Goal: Find specific page/section: Find specific page/section

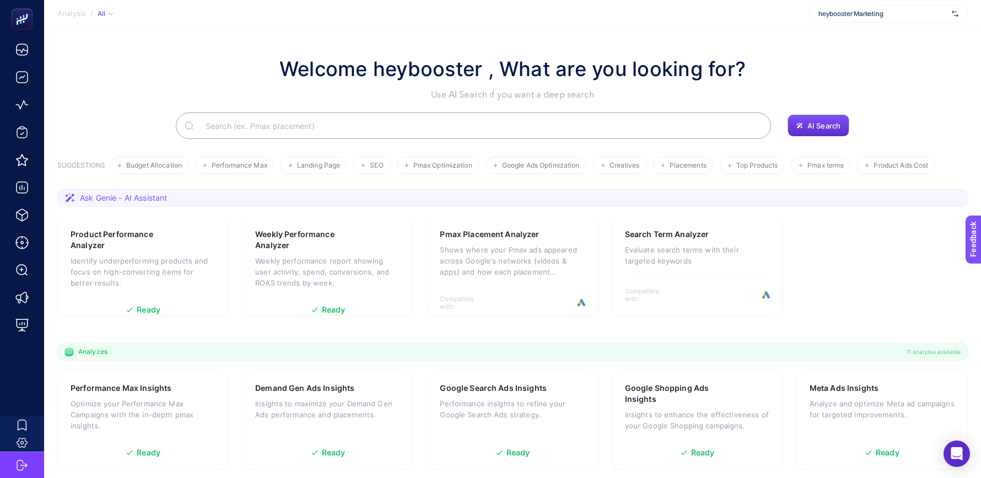
click at [356, 79] on h1 "Welcome heybooster , What are you looking for?" at bounding box center [512, 69] width 466 height 30
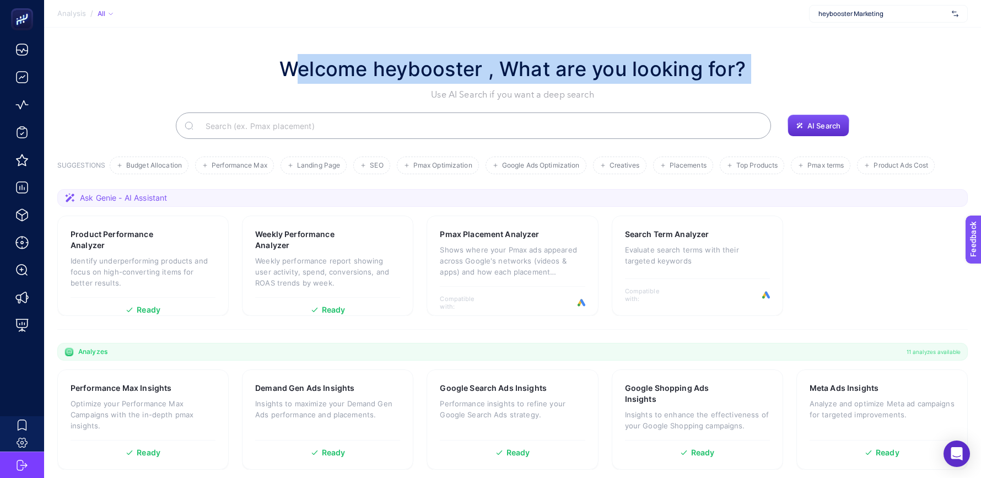
click at [356, 79] on h1 "Welcome heybooster , What are you looking for?" at bounding box center [512, 69] width 466 height 30
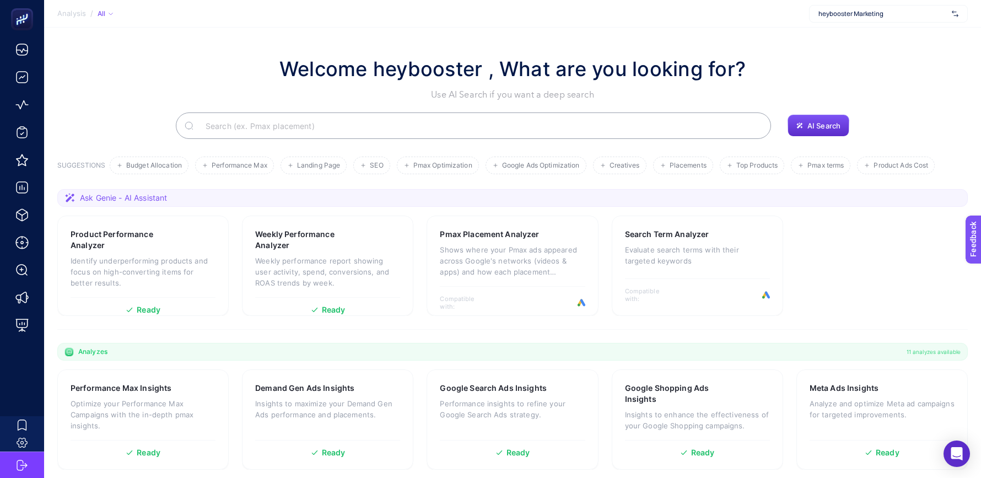
click at [356, 79] on h1 "Welcome heybooster , What are you looking for?" at bounding box center [512, 69] width 466 height 30
click at [895, 13] on span "heybooster Marketing" at bounding box center [883, 13] width 129 height 9
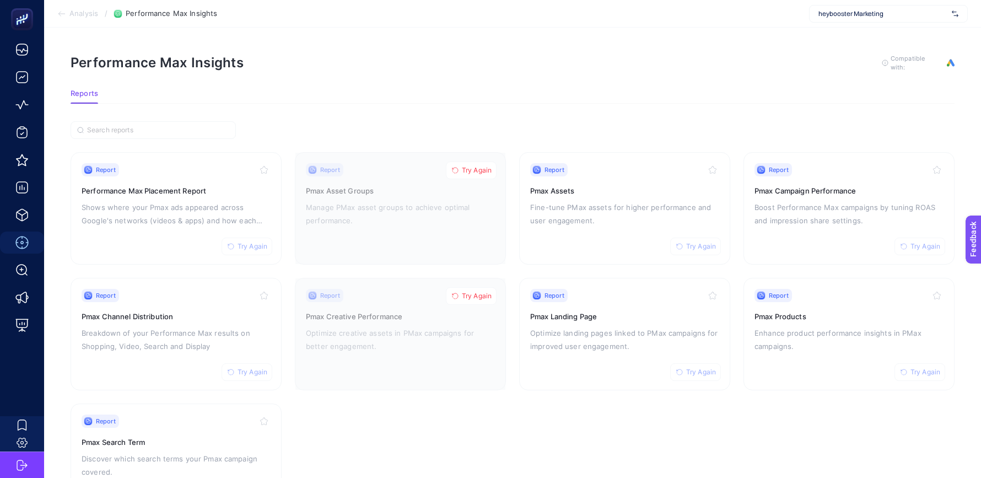
click at [838, 18] on span "heybooster Marketing" at bounding box center [883, 13] width 129 height 9
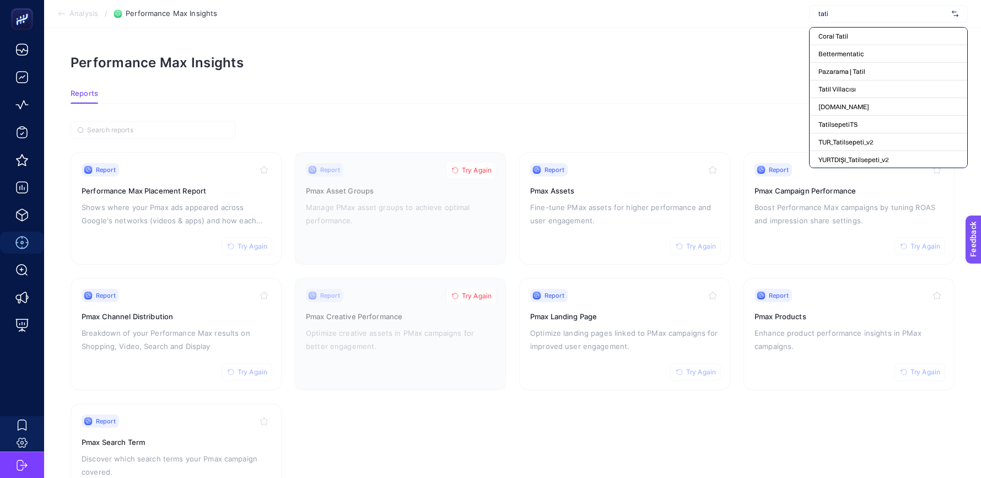
type input "tatil"
click at [876, 127] on span "YURTDIŞI_Tatilsepeti_v2" at bounding box center [854, 124] width 71 height 9
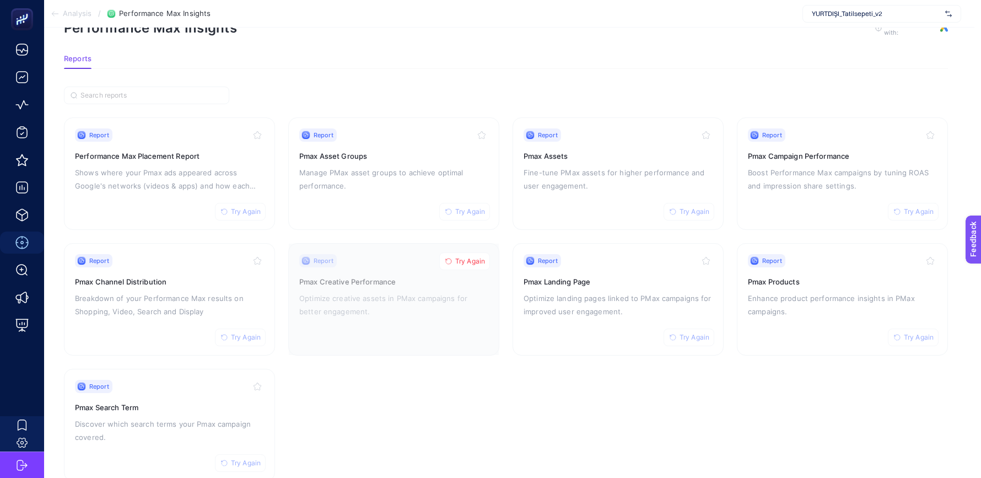
scroll to position [15, 7]
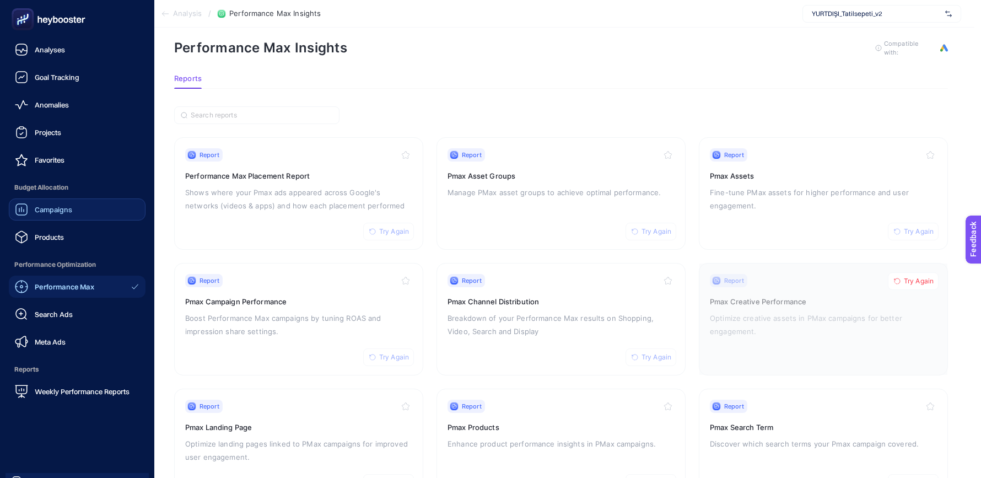
click at [49, 209] on span "Campaigns" at bounding box center [53, 209] width 37 height 9
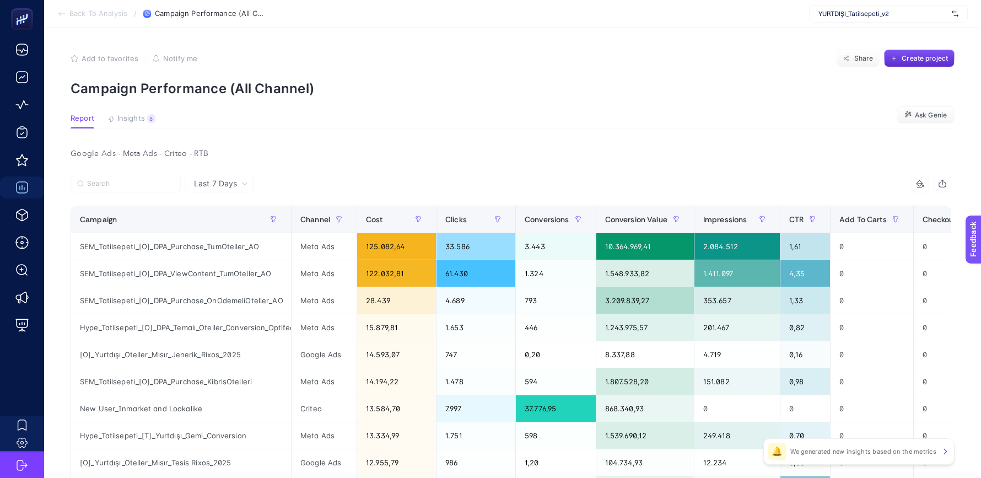
click at [132, 112] on article "Add to favorites false Notify me Share Create project Campaign Performance (All…" at bounding box center [512, 473] width 937 height 890
click at [131, 123] on button "Insights 8 We generated new insights based on the metrics" at bounding box center [131, 121] width 48 height 14
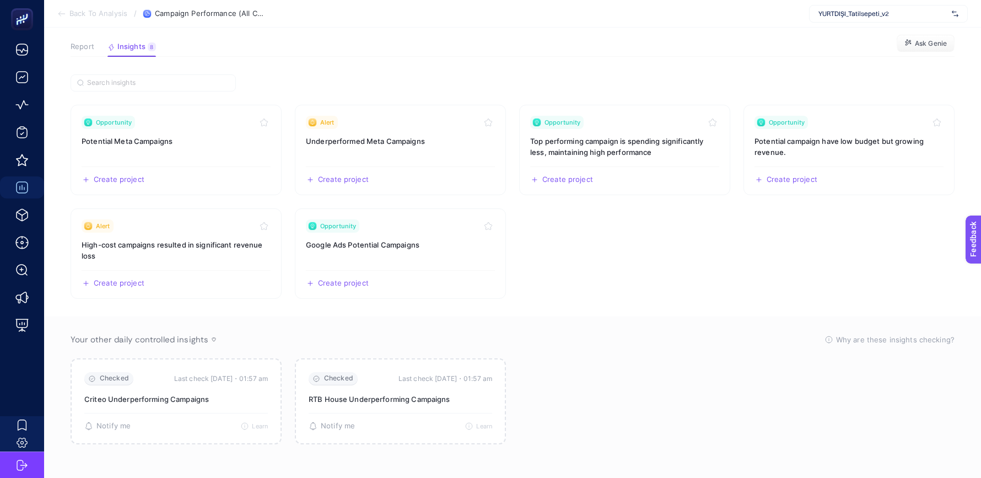
scroll to position [61, 0]
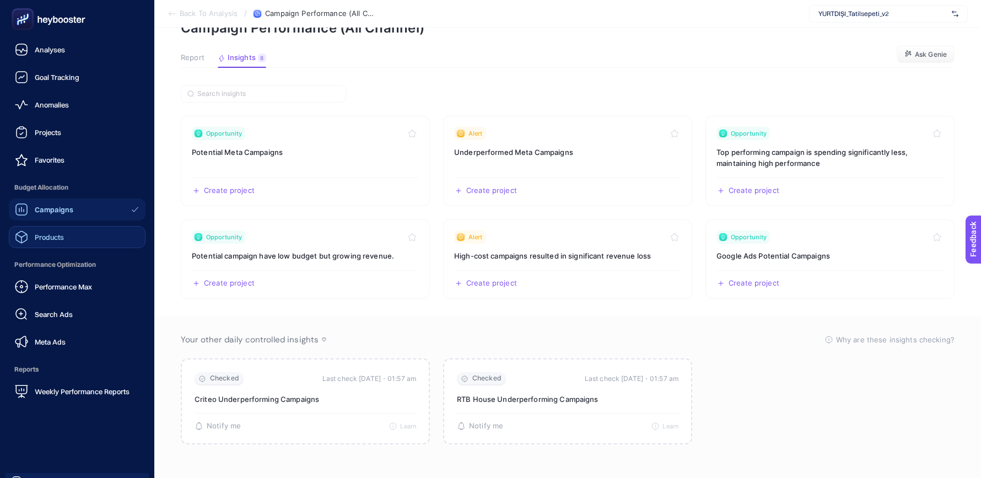
click at [44, 236] on span "Products" at bounding box center [49, 237] width 29 height 9
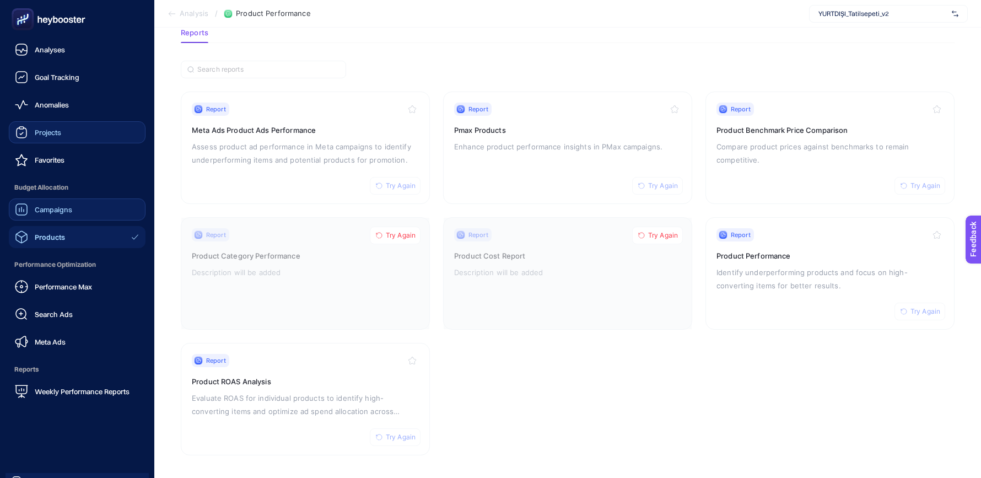
click at [57, 128] on span "Projects" at bounding box center [48, 132] width 26 height 9
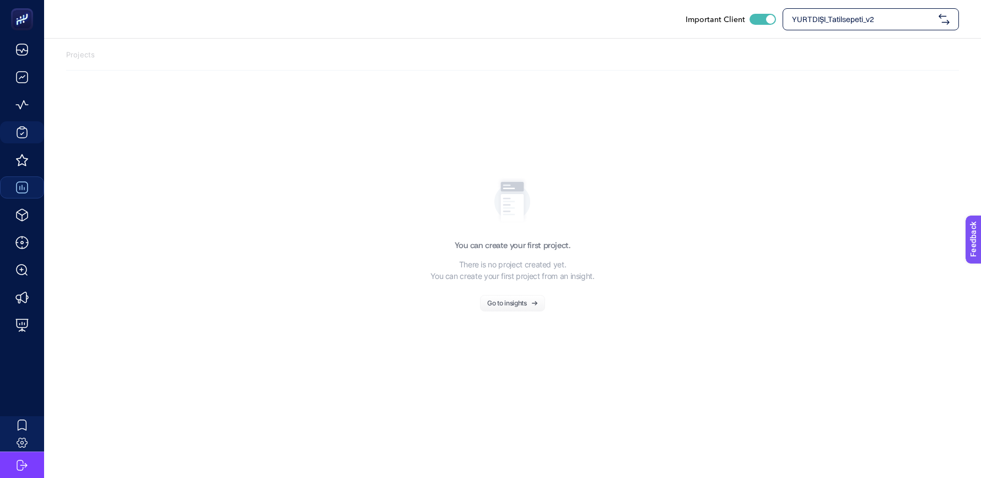
click at [852, 17] on span "YURTDIŞI_Tatilsepeti_v2" at bounding box center [863, 19] width 142 height 11
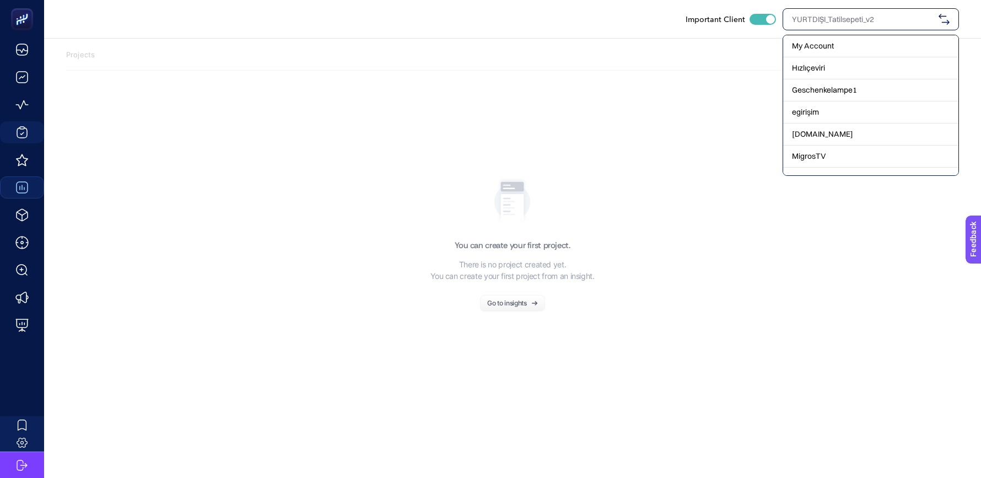
click at [810, 19] on input "text" at bounding box center [863, 19] width 142 height 11
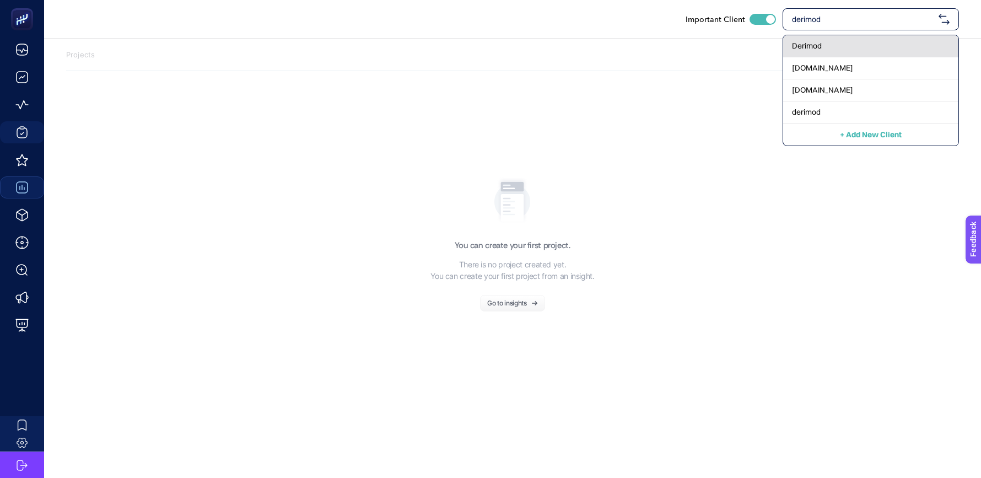
type input "derimod"
click at [857, 44] on div "Derimod" at bounding box center [870, 46] width 175 height 22
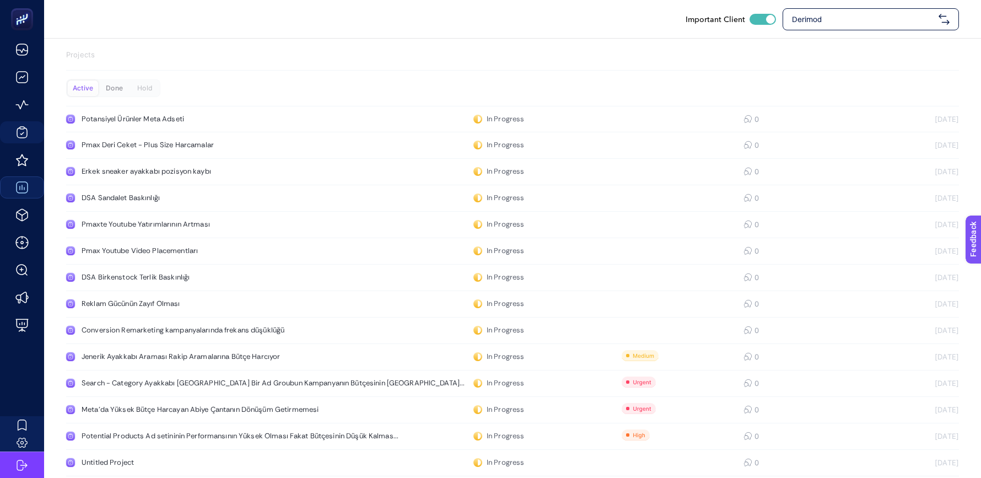
click at [115, 87] on div "Done" at bounding box center [114, 87] width 30 height 15
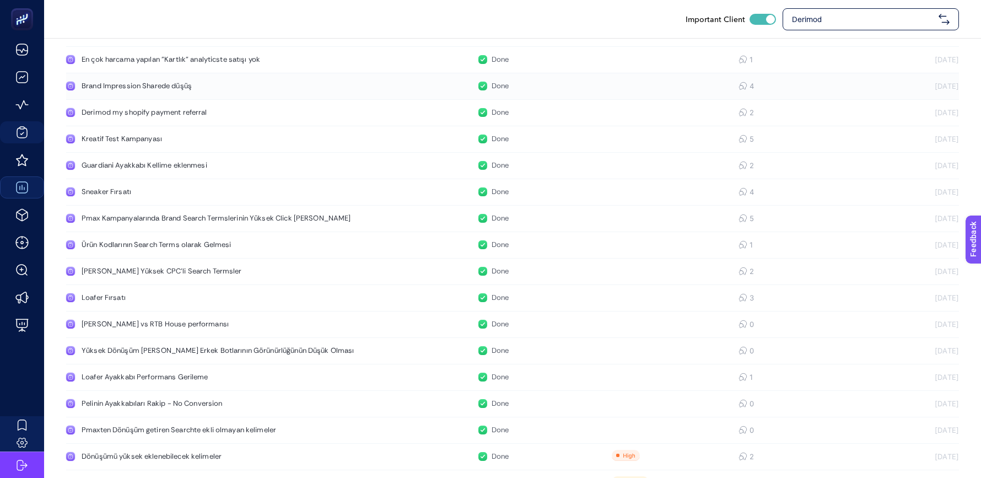
scroll to position [88, 0]
click at [112, 187] on div "Sneaker Fırsatı" at bounding box center [209, 189] width 255 height 9
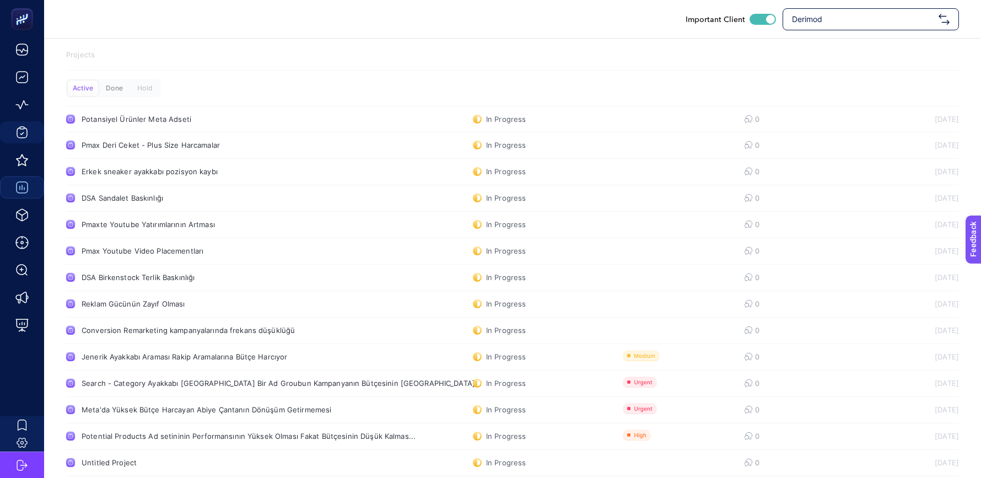
click at [114, 90] on div "Done" at bounding box center [114, 87] width 30 height 15
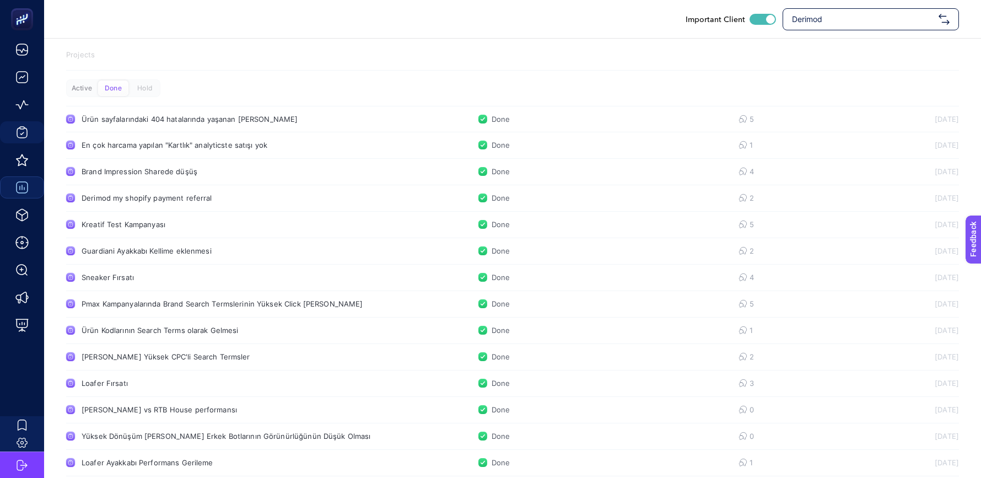
click at [83, 85] on div "Active" at bounding box center [82, 87] width 30 height 15
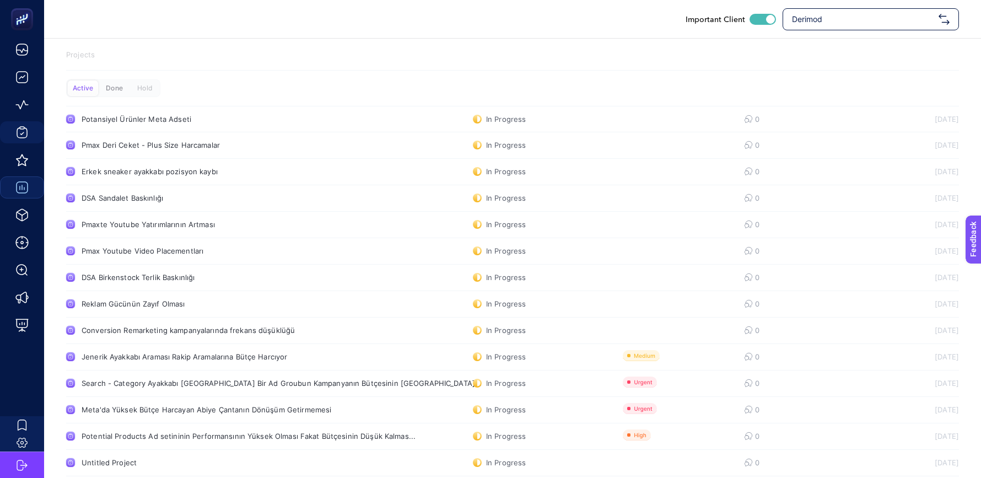
click at [110, 85] on div "Done" at bounding box center [114, 87] width 30 height 15
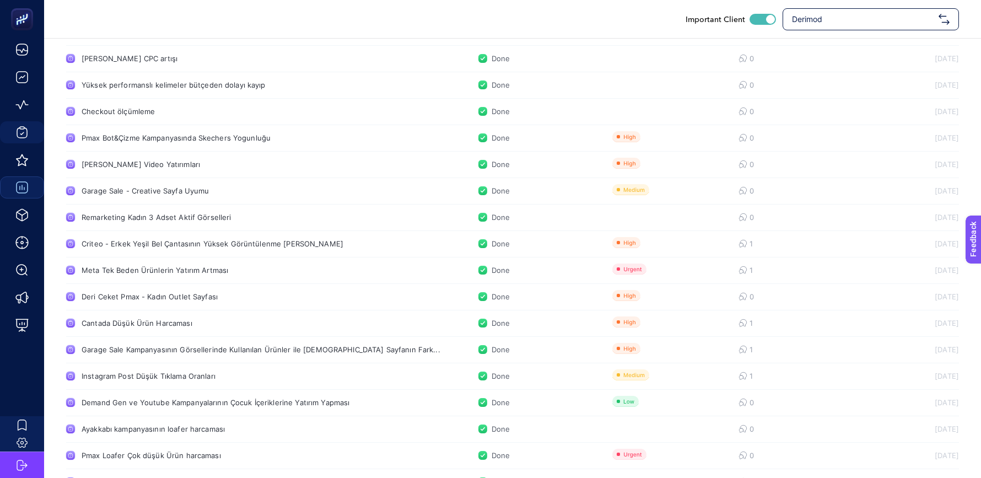
scroll to position [886, 0]
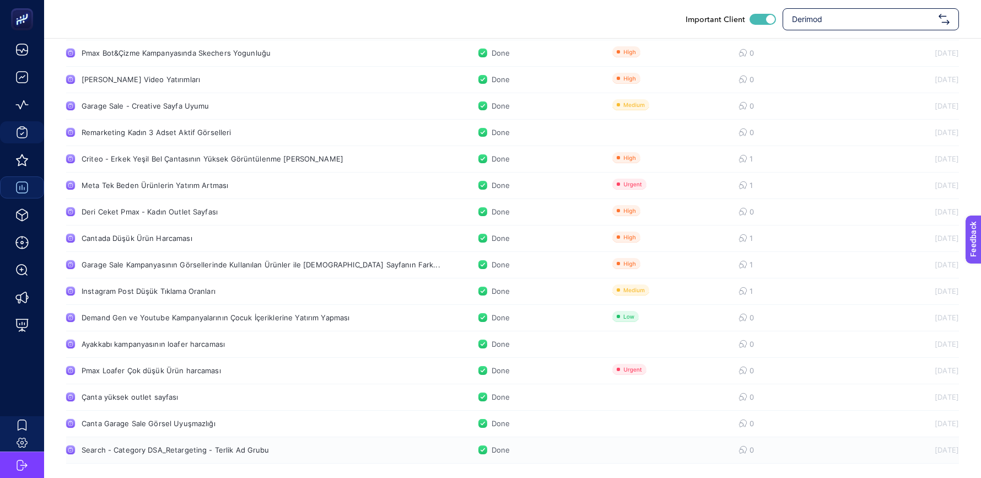
click at [222, 453] on div "Search - Category DSA_Retargeting - Terlik Ad Grubu" at bounding box center [209, 449] width 255 height 9
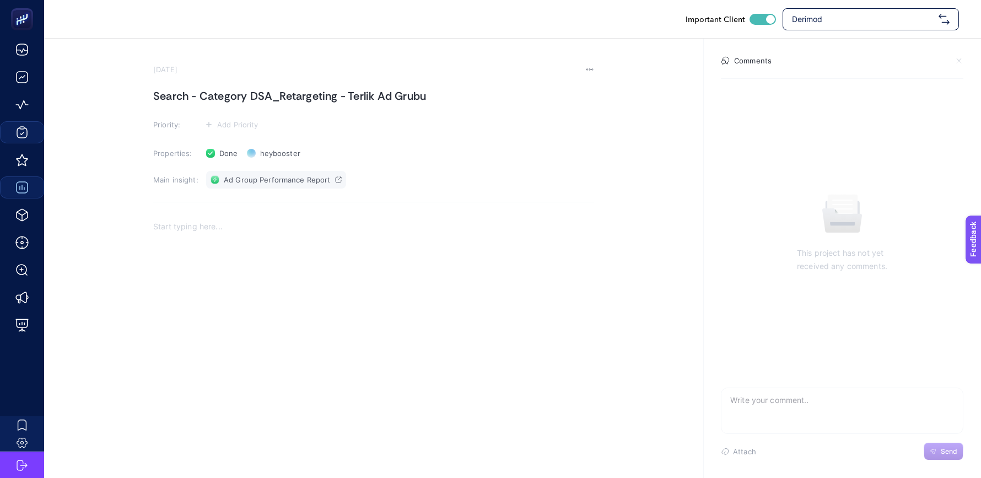
click at [283, 184] on span "Ad Group Performance Report" at bounding box center [277, 179] width 107 height 9
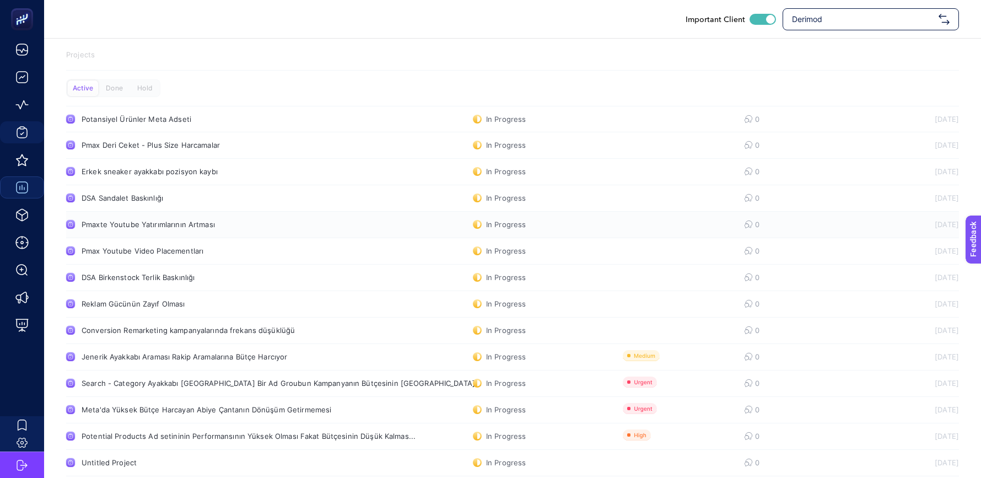
scroll to position [13, 0]
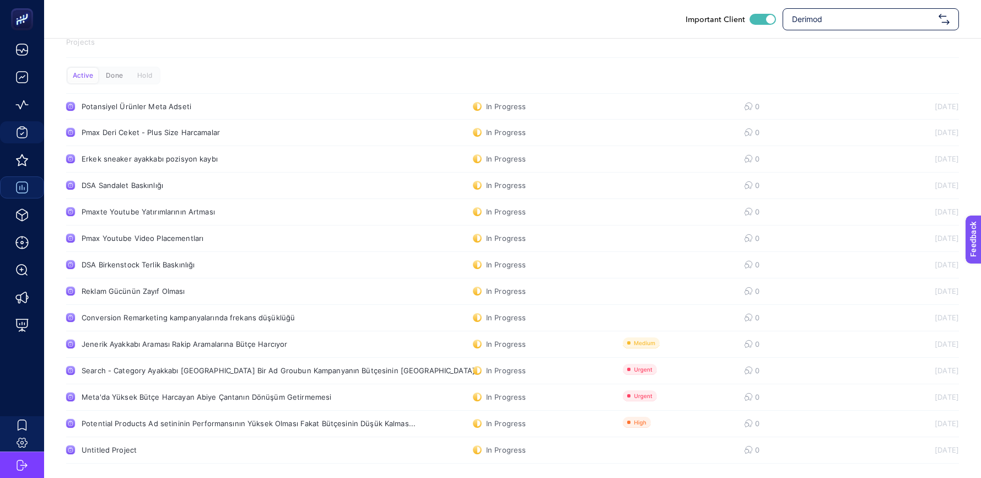
click at [122, 76] on div "Done" at bounding box center [114, 75] width 30 height 15
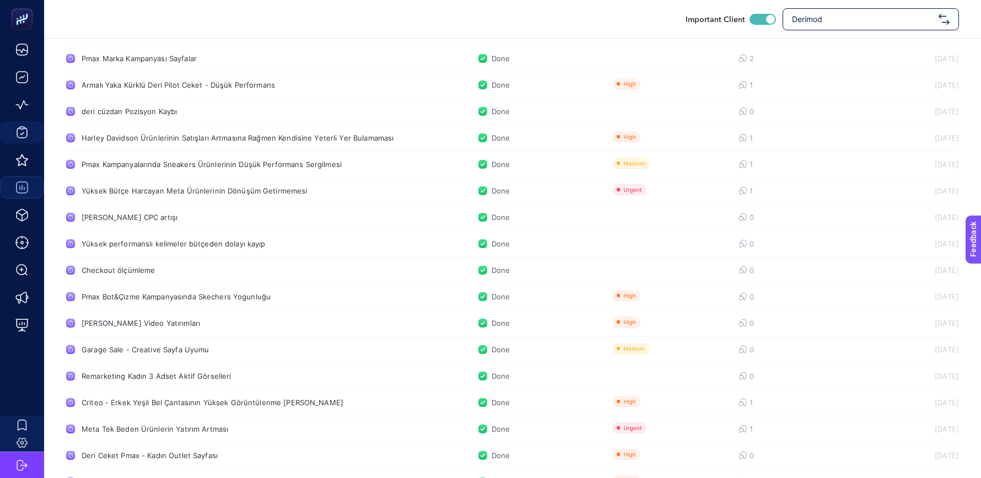
scroll to position [886, 0]
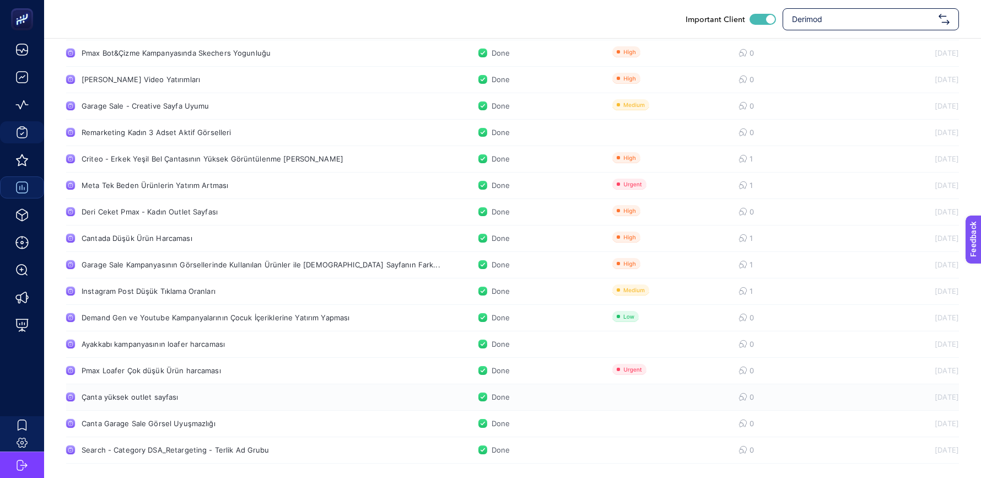
click at [134, 395] on div "Çanta yüksek outlet sayfası" at bounding box center [209, 396] width 255 height 9
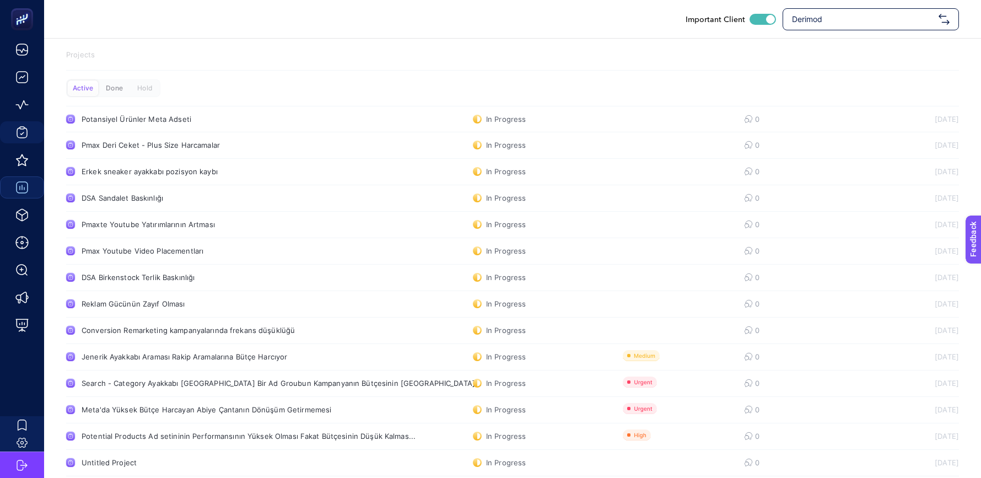
click at [115, 87] on div "Done" at bounding box center [114, 87] width 30 height 15
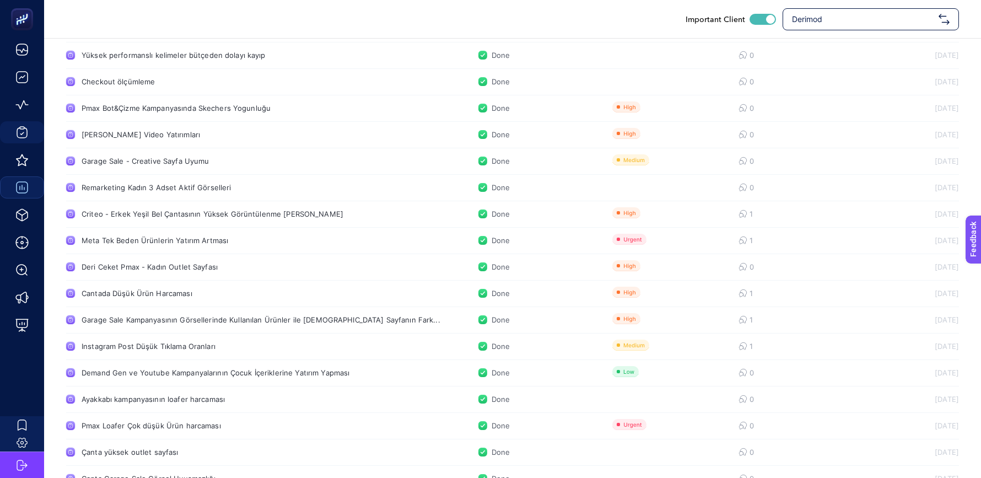
scroll to position [886, 0]
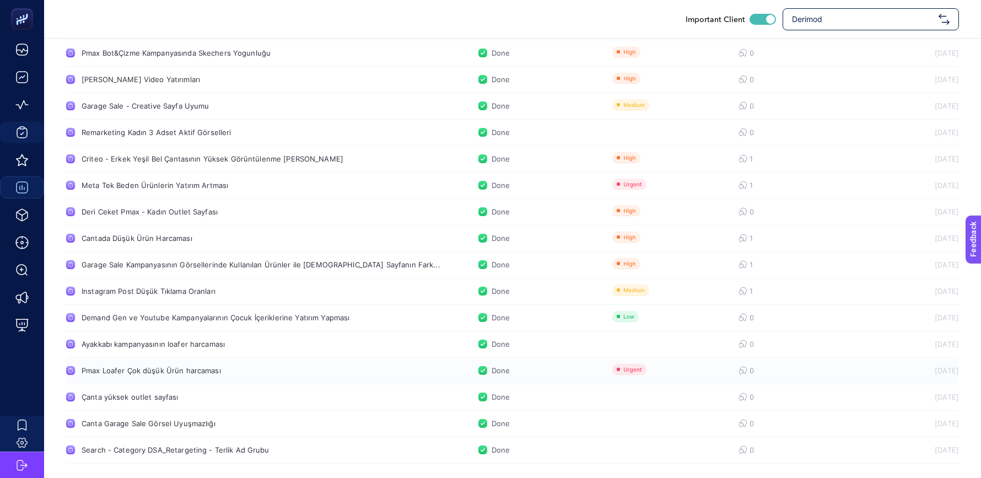
click at [181, 371] on div "Pmax Loafer Çok düşük Ürün harcaması" at bounding box center [209, 370] width 255 height 9
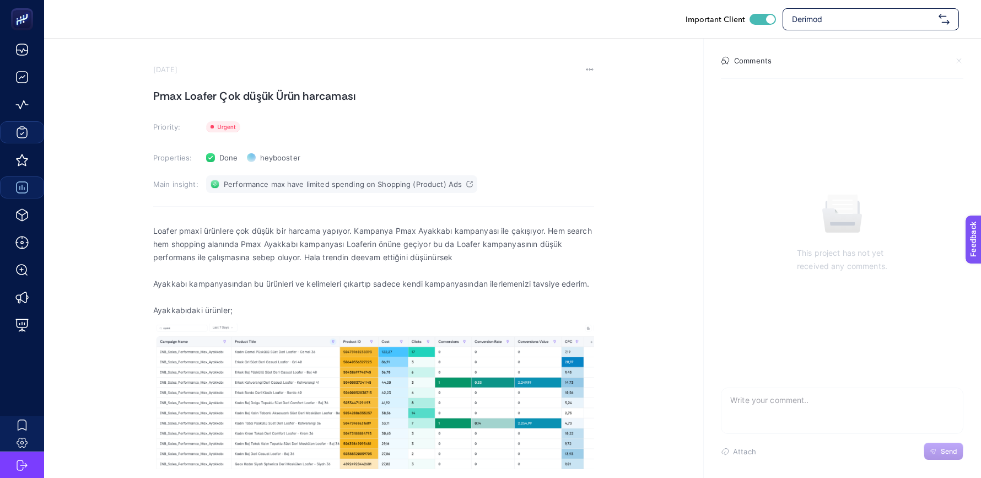
click at [383, 183] on span "Performance max have limited spending on Shopping (Product) Ads" at bounding box center [343, 184] width 238 height 9
click at [839, 18] on span "Derimod" at bounding box center [863, 19] width 142 height 11
type input "ribbo"
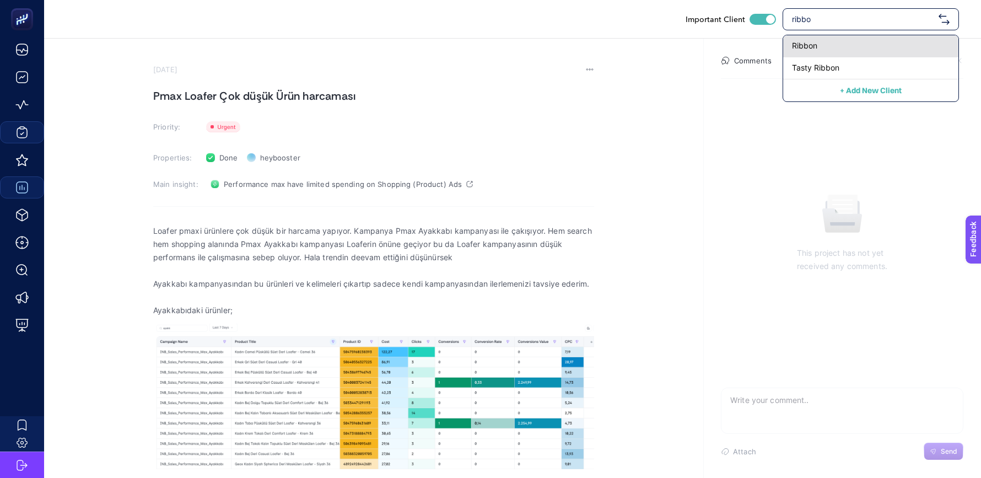
click at [851, 36] on div "Ribbon" at bounding box center [870, 46] width 175 height 22
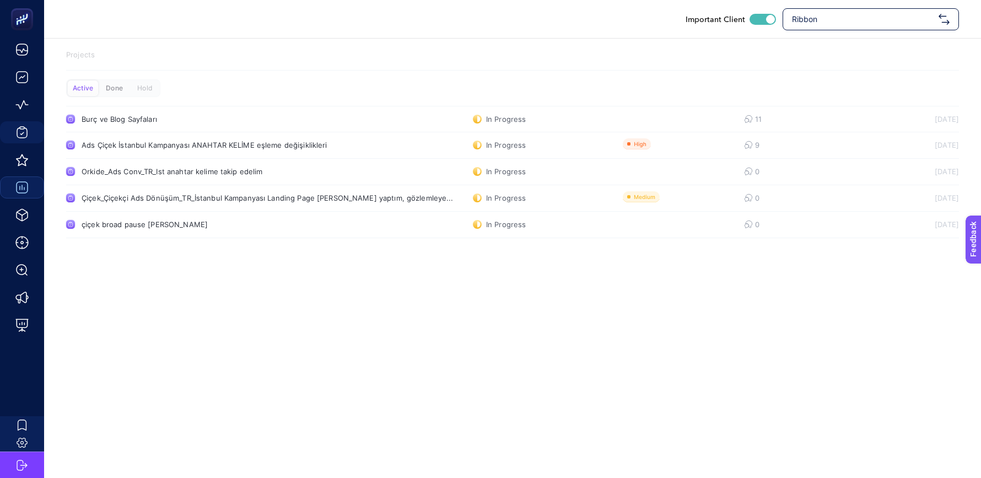
click at [117, 84] on div "Done" at bounding box center [114, 87] width 30 height 15
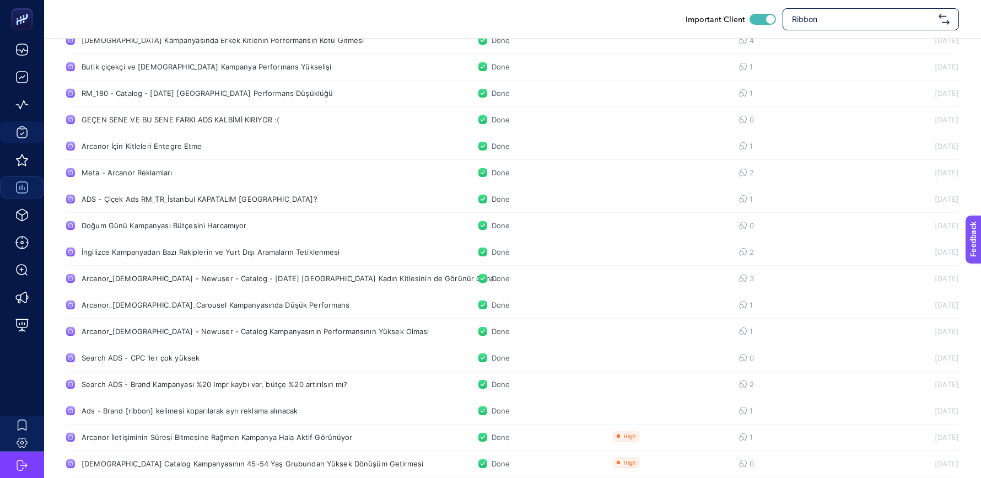
scroll to position [1388, 0]
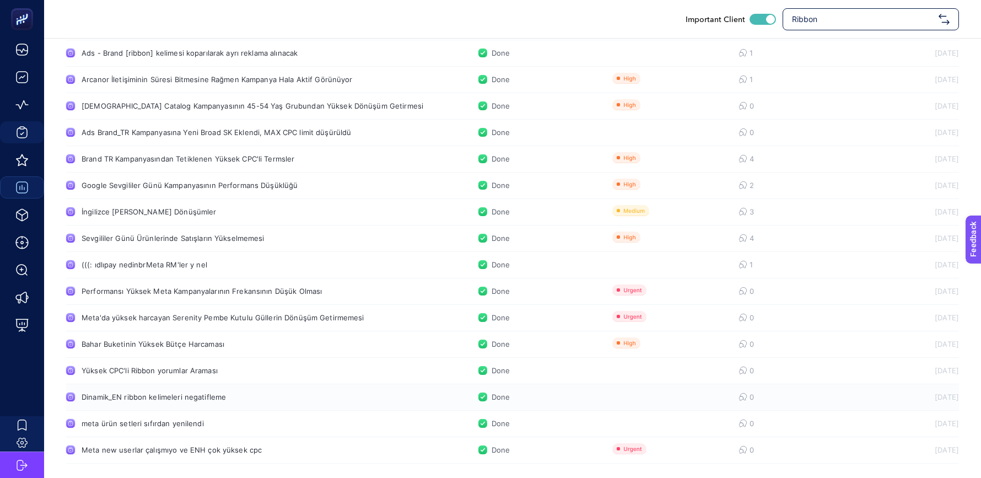
click at [178, 398] on div "Dinamik_EN ribbon kelimeleri negatifleme" at bounding box center [209, 396] width 255 height 9
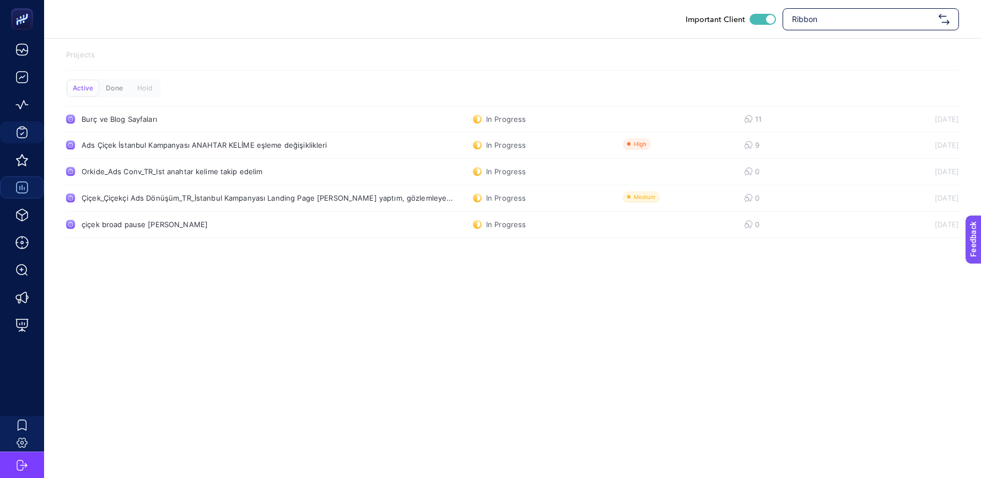
click at [115, 89] on div "Done" at bounding box center [114, 87] width 30 height 15
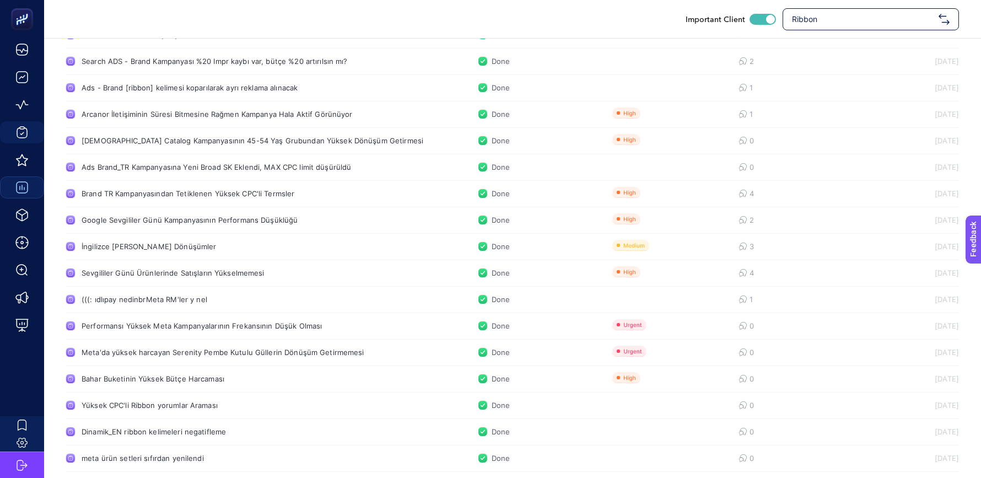
scroll to position [1388, 0]
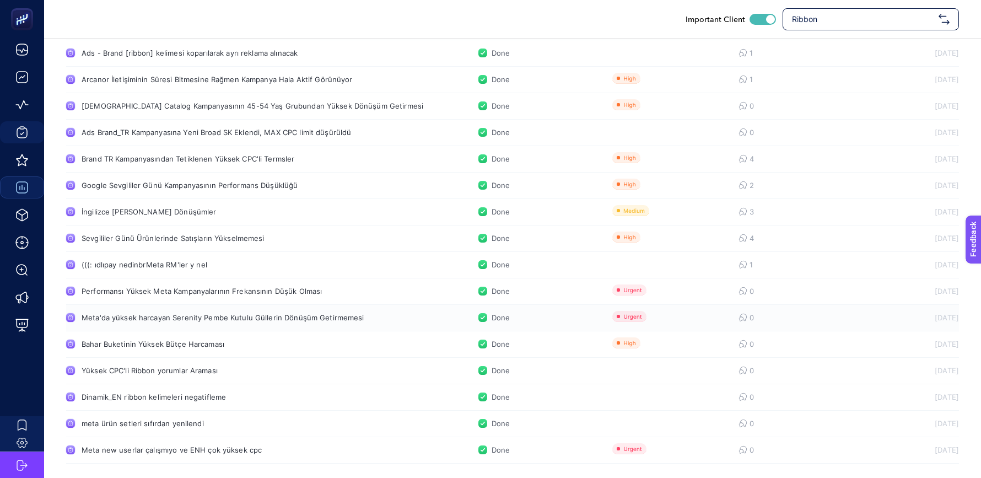
click at [292, 317] on div "Meta'da yüksek harcayan Serenity Pembe Kutulu Güllerin Dönüşüm Getirmemesi" at bounding box center [223, 317] width 283 height 9
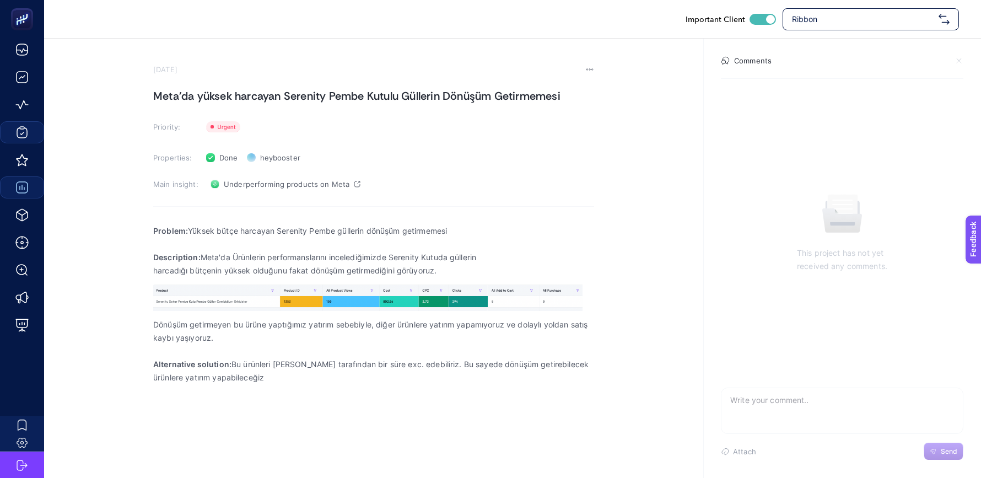
drag, startPoint x: 149, startPoint y: 87, endPoint x: 243, endPoint y: 394, distance: 320.8
click at [243, 394] on section "May 6, 2025 Meta'da yüksek harcayan Serenity Pembe Kutulu Güllerin Dönüşüm Geti…" at bounding box center [512, 238] width 937 height 399
click at [150, 223] on section "May 6, 2025 Meta'da yüksek harcayan Serenity Pembe Kutulu Güllerin Dönüşüm Geti…" at bounding box center [512, 238] width 937 height 399
drag, startPoint x: 150, startPoint y: 223, endPoint x: 225, endPoint y: 366, distance: 161.5
click at [224, 366] on section "May 6, 2025 Meta'da yüksek harcayan Serenity Pembe Kutulu Güllerin Dönüşüm Geti…" at bounding box center [512, 238] width 937 height 399
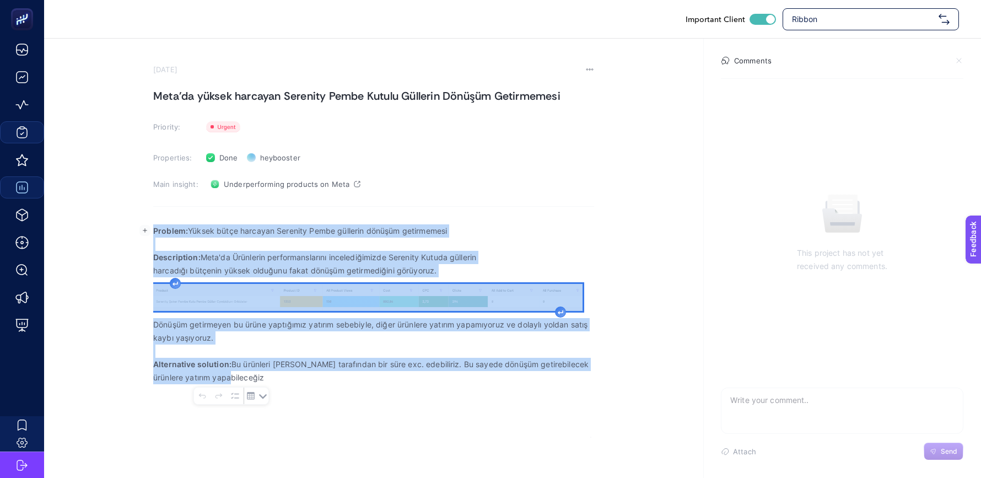
drag, startPoint x: 154, startPoint y: 224, endPoint x: 261, endPoint y: 380, distance: 188.7
click at [261, 380] on div "Problem: Yüksek bütçe harcayan Serenity Pembe güllerin dönüşüm getirmemesi Desc…" at bounding box center [373, 327] width 441 height 220
copy div "Problem: Yüksek bütçe harcayan Serenity Pembe güllerin dönüşüm getirmemesi Desc…"
